Goal: Transaction & Acquisition: Download file/media

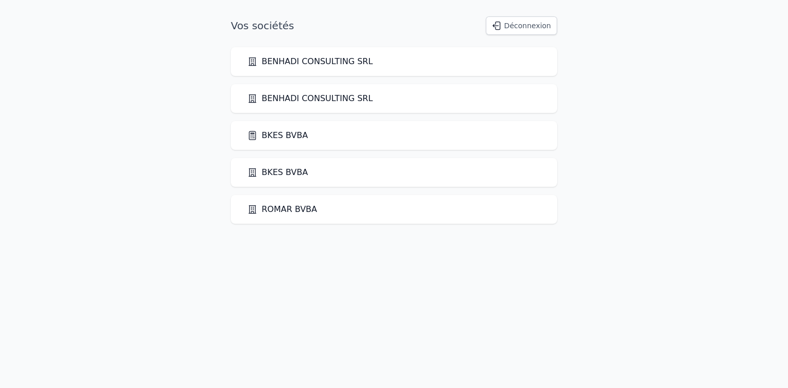
click at [271, 132] on link "BKES BVBA" at bounding box center [277, 135] width 61 height 12
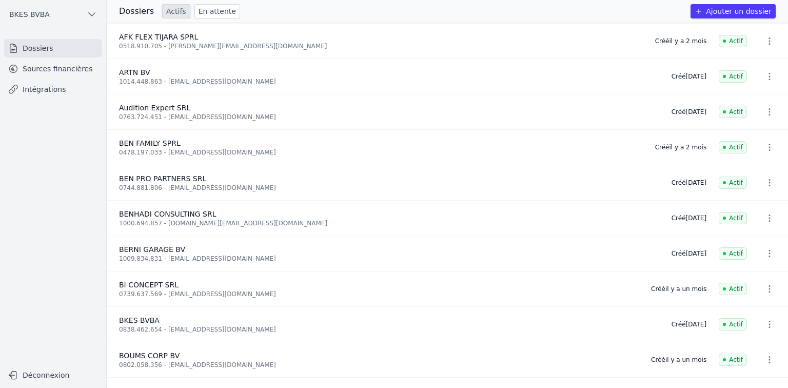
click at [58, 62] on link "Sources financières" at bounding box center [53, 68] width 98 height 18
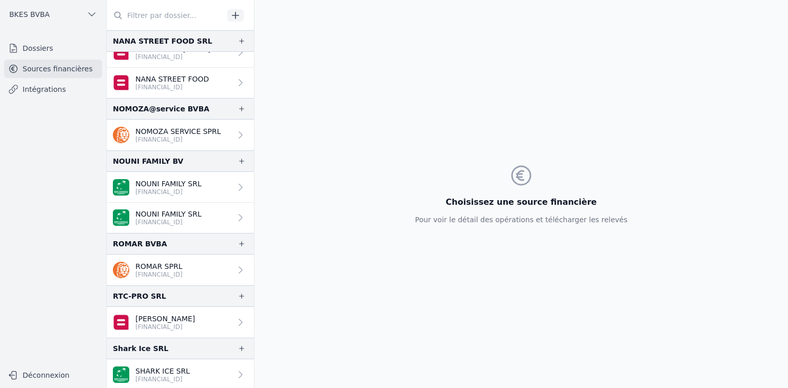
scroll to position [1271, 0]
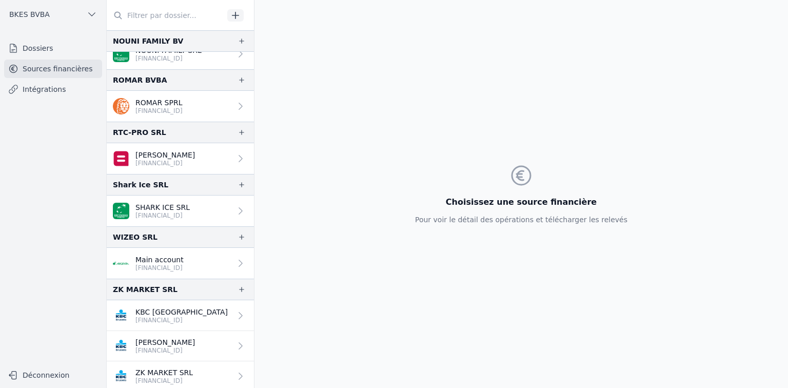
click at [161, 367] on p "ZK MARKET SRL" at bounding box center [163, 372] width 57 height 10
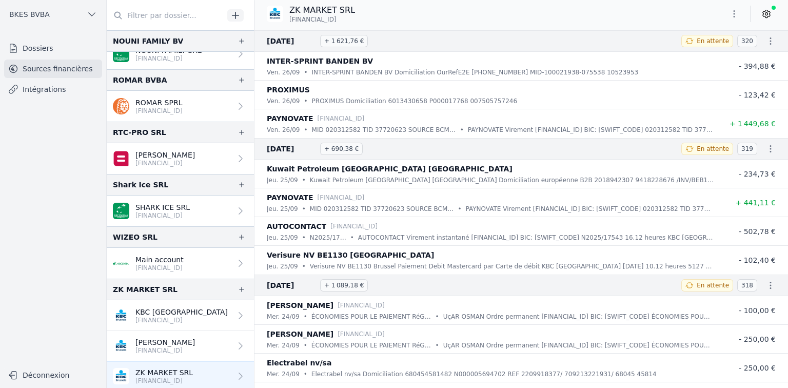
click at [162, 312] on p "KBC [GEOGRAPHIC_DATA]" at bounding box center [181, 312] width 92 height 10
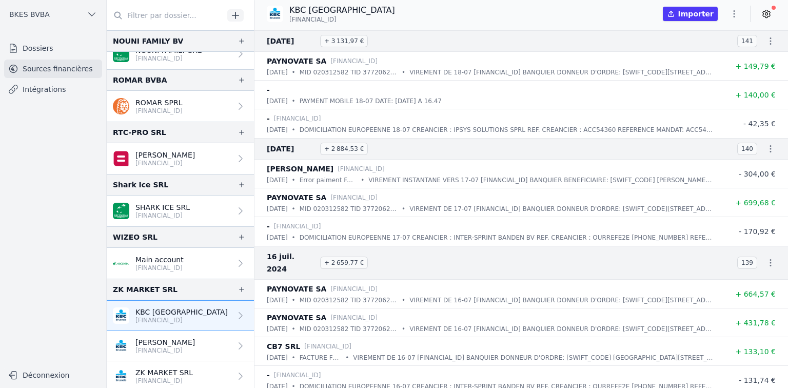
click at [734, 13] on icon "button" at bounding box center [734, 14] width 10 height 10
click at [701, 52] on button "Exporter" at bounding box center [709, 54] width 74 height 19
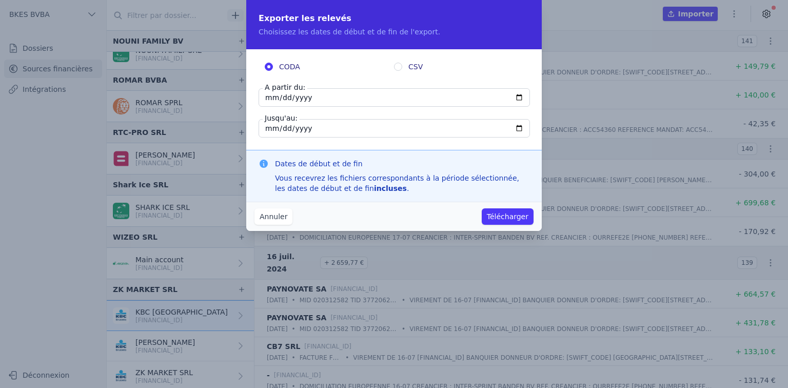
click at [273, 96] on input "[DATE]" at bounding box center [393, 97] width 271 height 18
type input "[DATE]"
click at [496, 213] on button "Télécharger" at bounding box center [508, 216] width 52 height 16
